Goal: Task Accomplishment & Management: Use online tool/utility

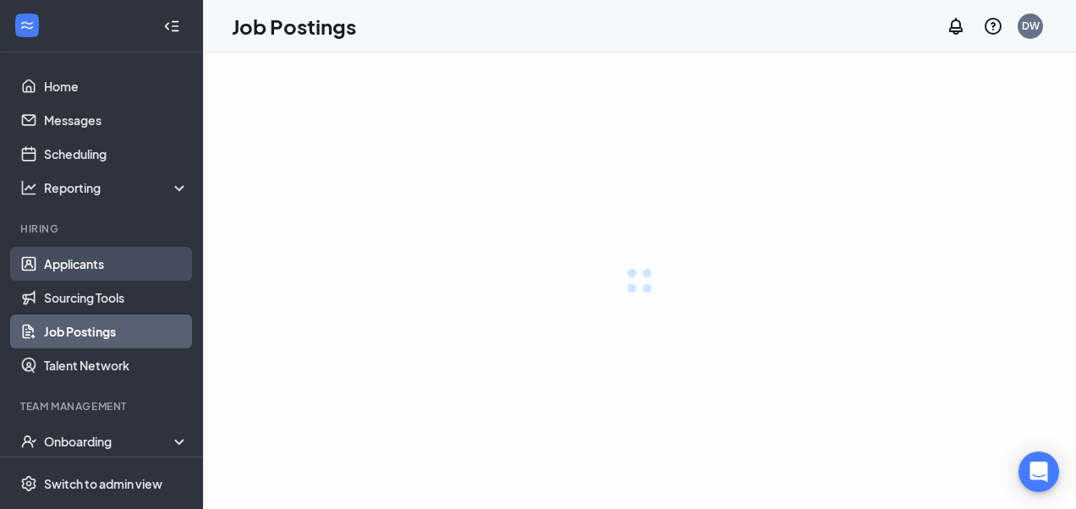
click at [78, 279] on link "Applicants" at bounding box center [116, 264] width 145 height 34
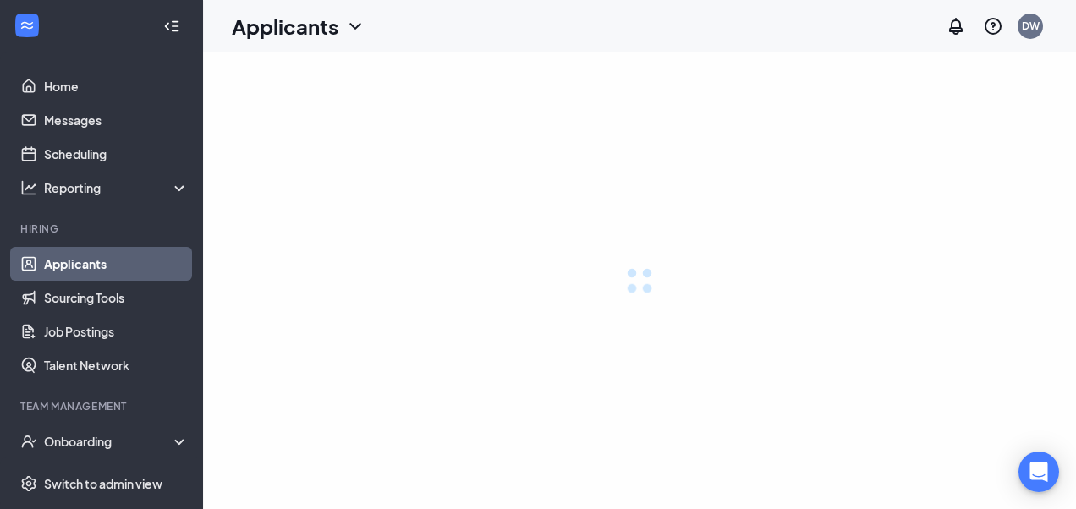
click at [78, 269] on link "Applicants" at bounding box center [116, 264] width 145 height 34
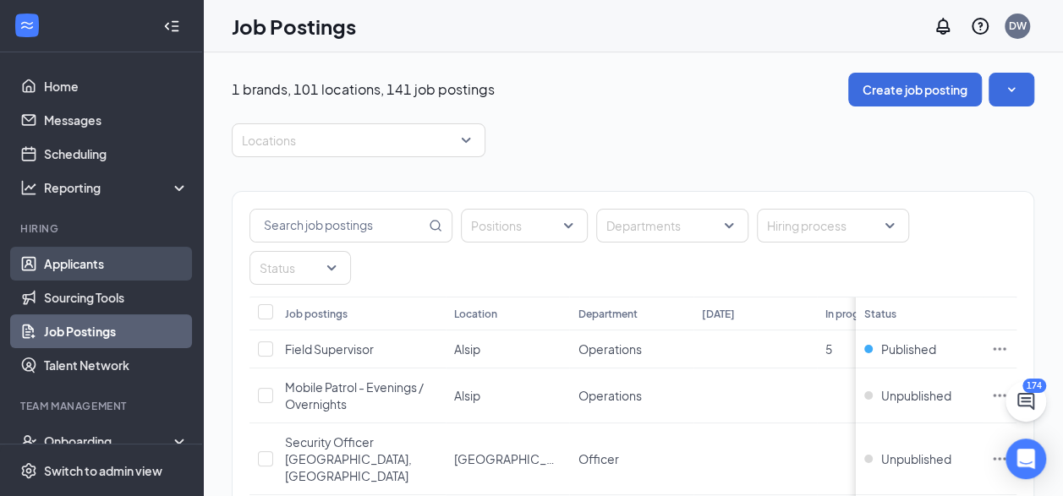
click at [85, 260] on link "Applicants" at bounding box center [116, 264] width 145 height 34
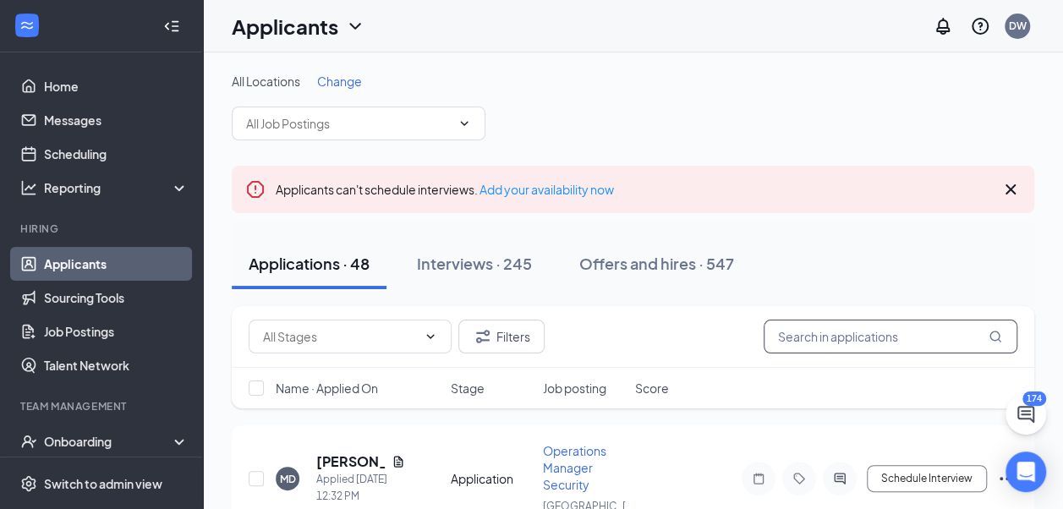
click at [802, 335] on input "text" at bounding box center [891, 337] width 254 height 34
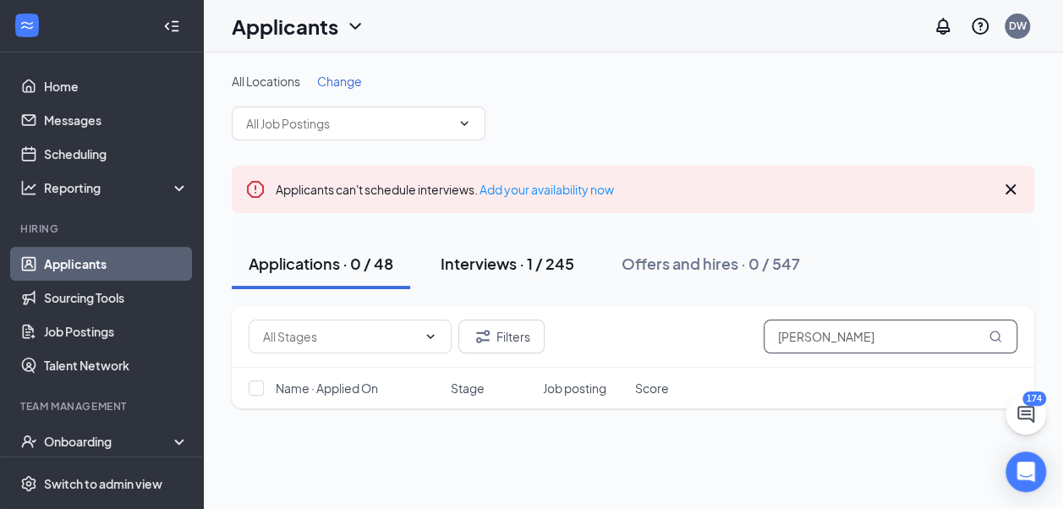
type input "[PERSON_NAME]"
click at [550, 260] on div "Interviews · 1 / 245" at bounding box center [508, 263] width 134 height 21
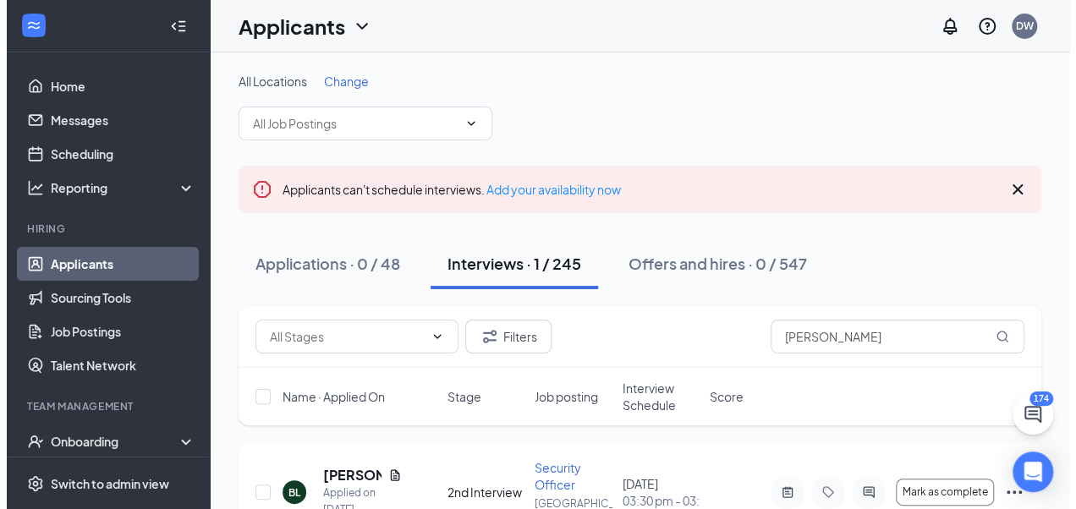
scroll to position [81, 0]
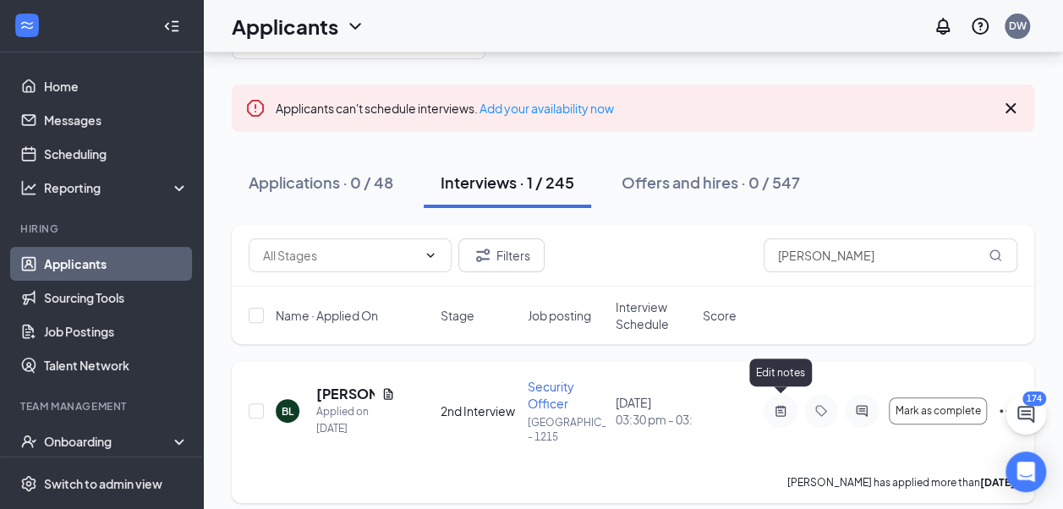
click at [772, 404] on icon "ActiveNote" at bounding box center [780, 411] width 20 height 14
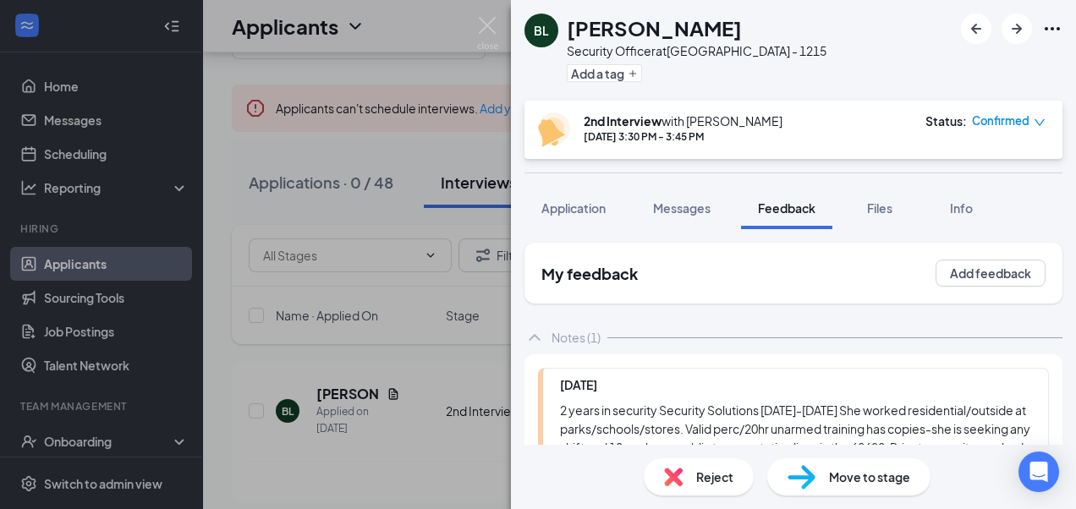
scroll to position [175, 0]
click at [487, 25] on img at bounding box center [487, 33] width 21 height 33
